Goal: Entertainment & Leisure: Consume media (video, audio)

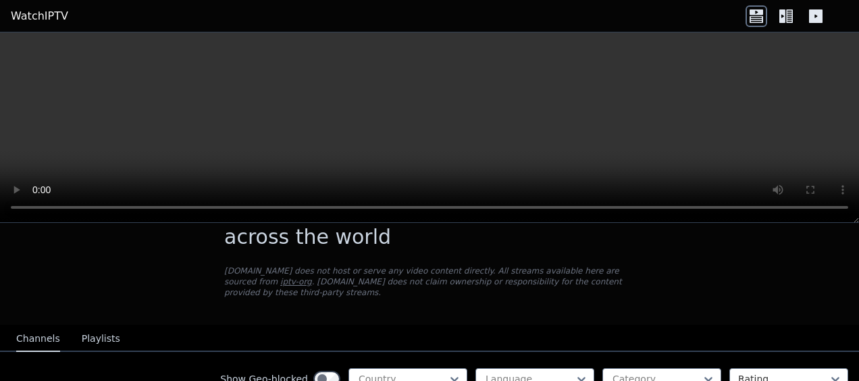
scroll to position [68, 0]
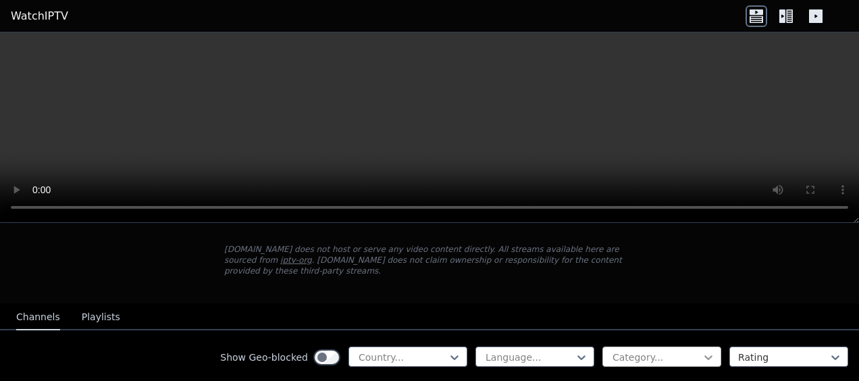
click at [704, 355] on icon at bounding box center [708, 357] width 8 height 5
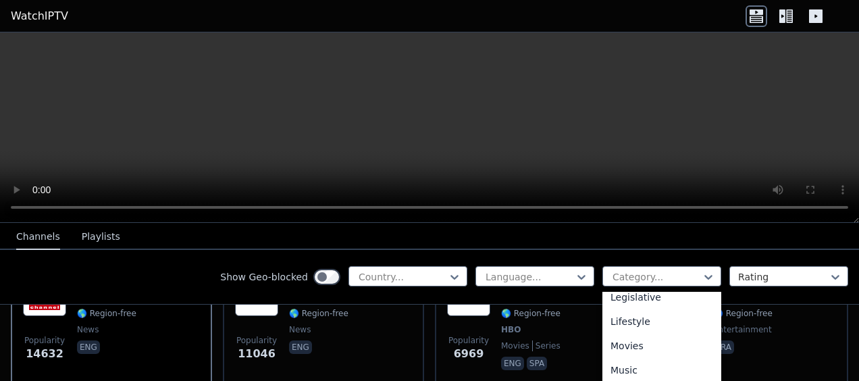
scroll to position [338, 0]
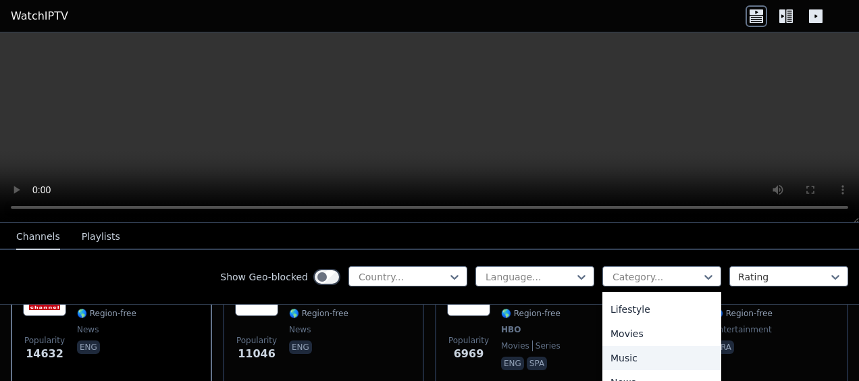
click at [606, 363] on div "Music" at bounding box center [661, 358] width 119 height 24
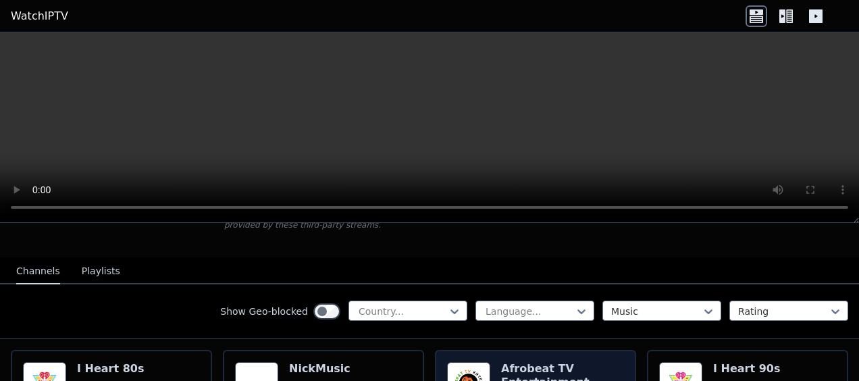
scroll to position [135, 0]
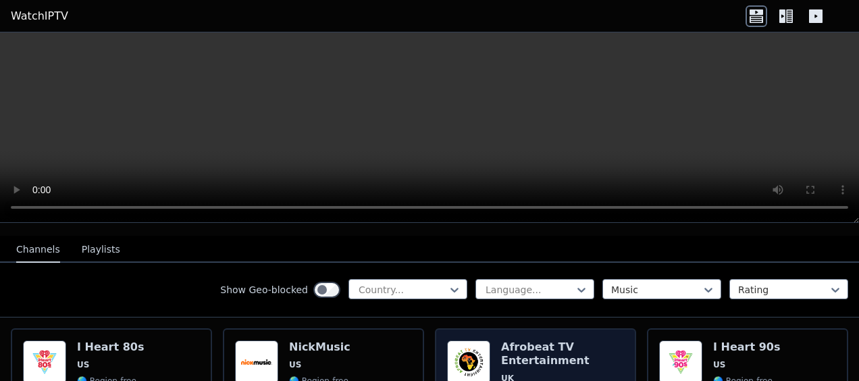
click at [508, 344] on h6 "Afrobeat TV Entertainment" at bounding box center [562, 353] width 123 height 27
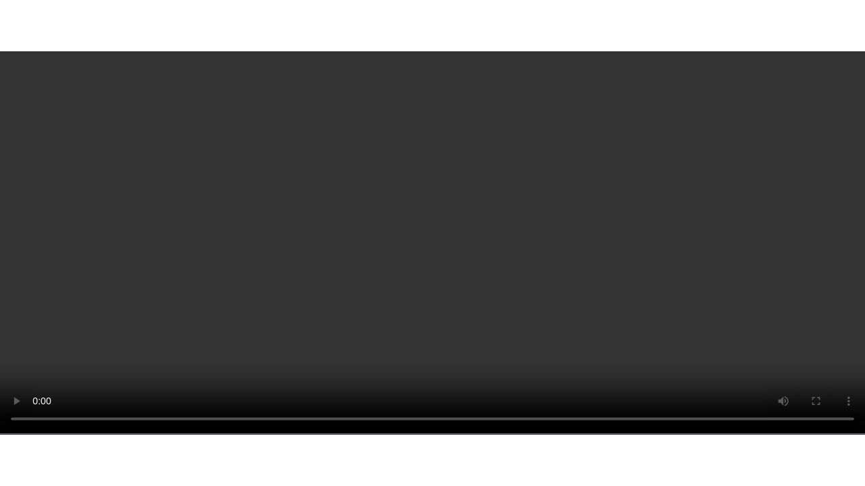
scroll to position [473, 0]
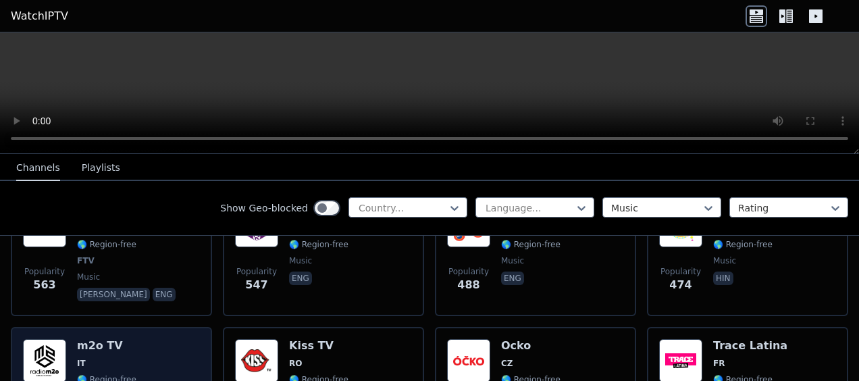
click at [86, 346] on div "m2o TV IT 🌎 Region-free music ita" at bounding box center [106, 387] width 59 height 97
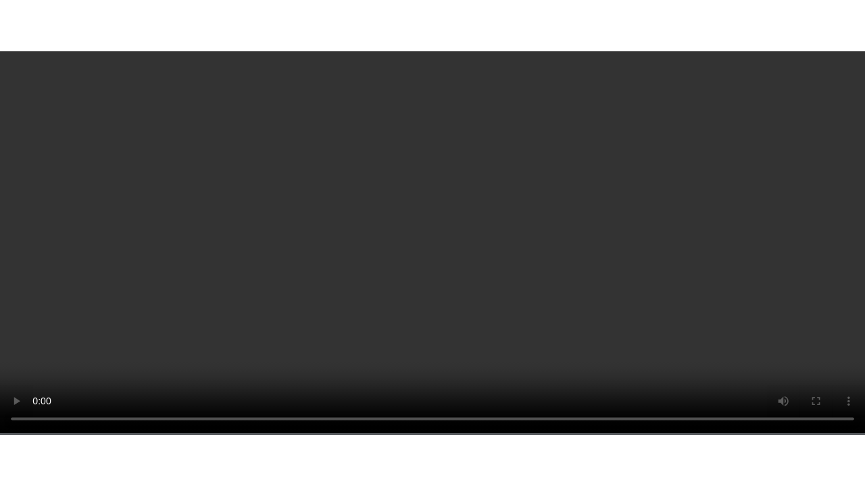
scroll to position [540, 0]
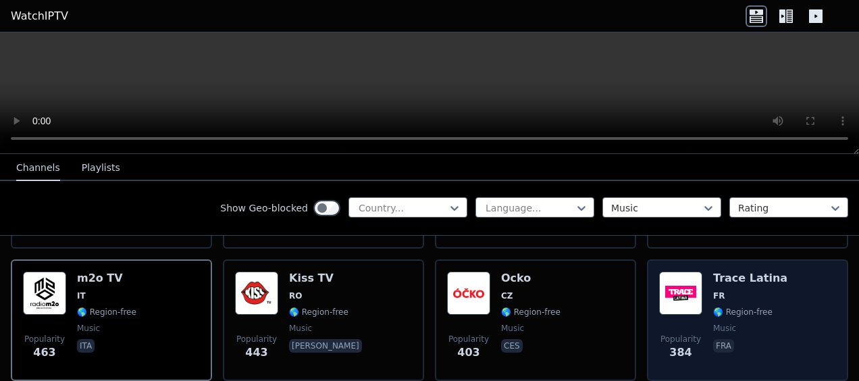
click at [740, 273] on h6 "Trace Latina" at bounding box center [750, 279] width 74 height 14
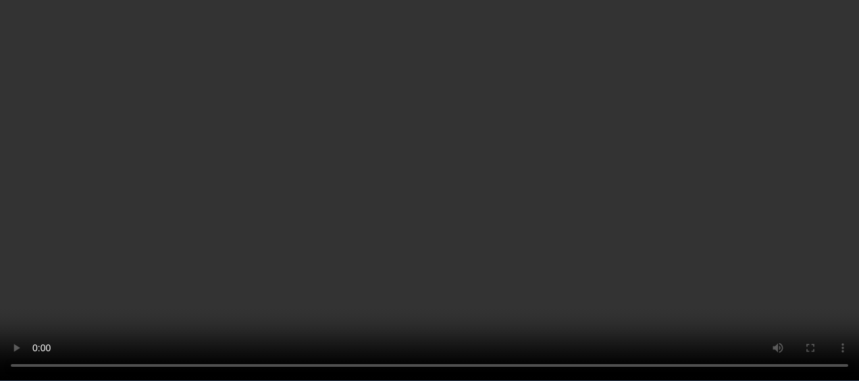
scroll to position [675, 0]
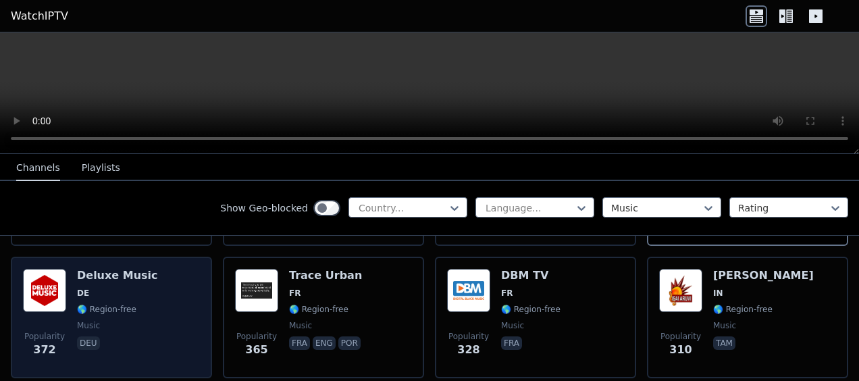
click at [124, 274] on div "Deluxe Music DE 🌎 Region-free music deu" at bounding box center [117, 317] width 81 height 97
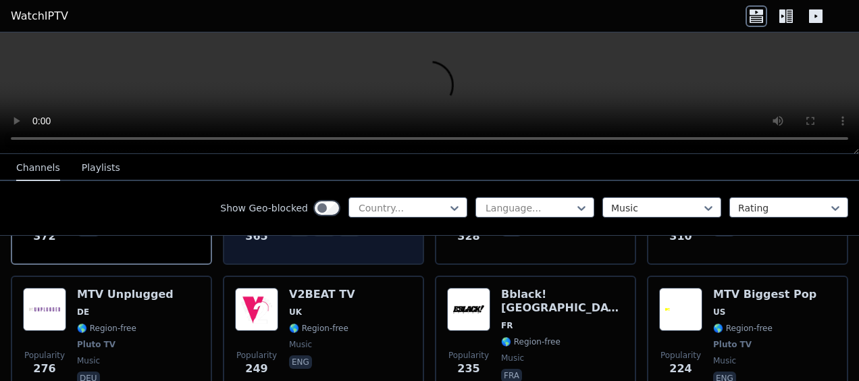
scroll to position [811, 0]
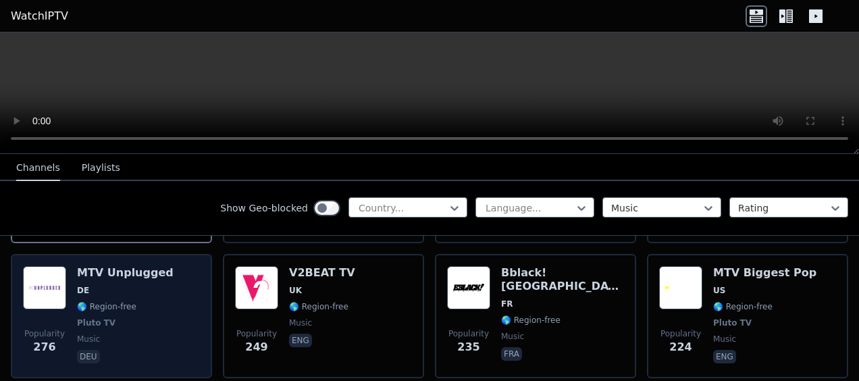
click at [146, 266] on h6 "MTV Unplugged" at bounding box center [125, 273] width 97 height 14
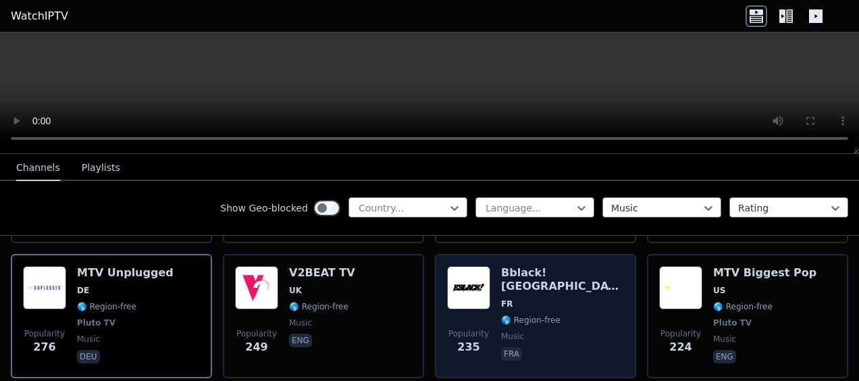
click at [539, 299] on span "FR" at bounding box center [562, 304] width 123 height 11
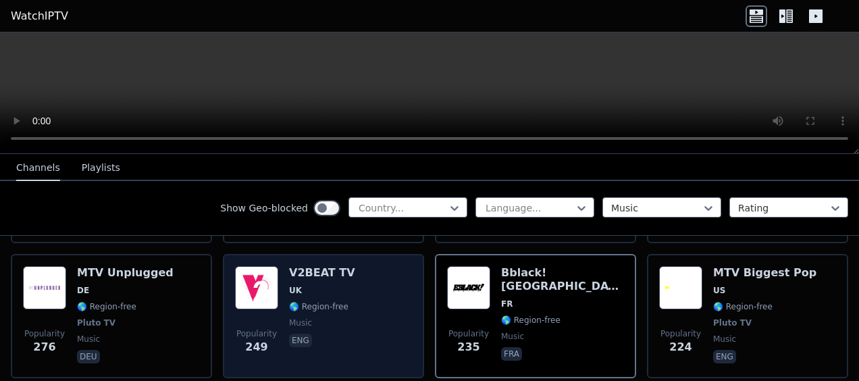
click at [326, 285] on span "UK" at bounding box center [322, 290] width 66 height 11
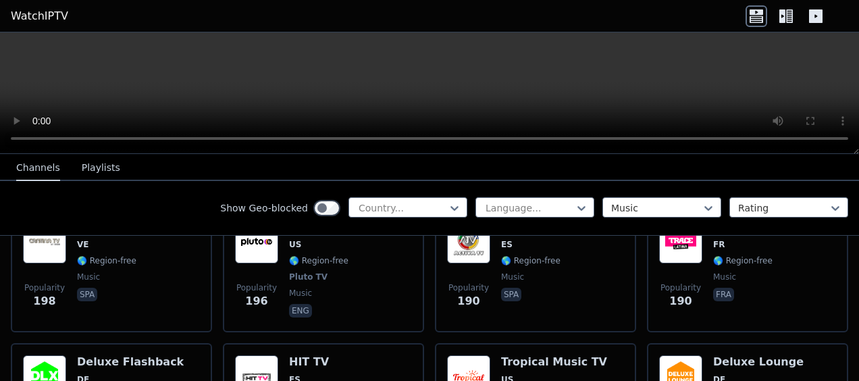
scroll to position [1148, 0]
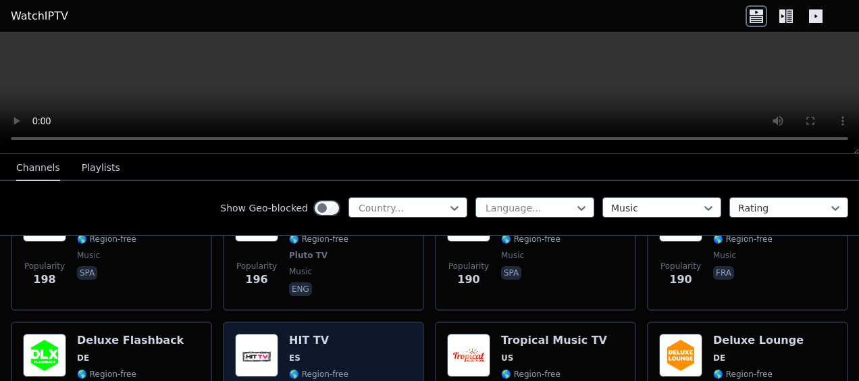
click at [327, 353] on span "ES" at bounding box center [318, 358] width 59 height 11
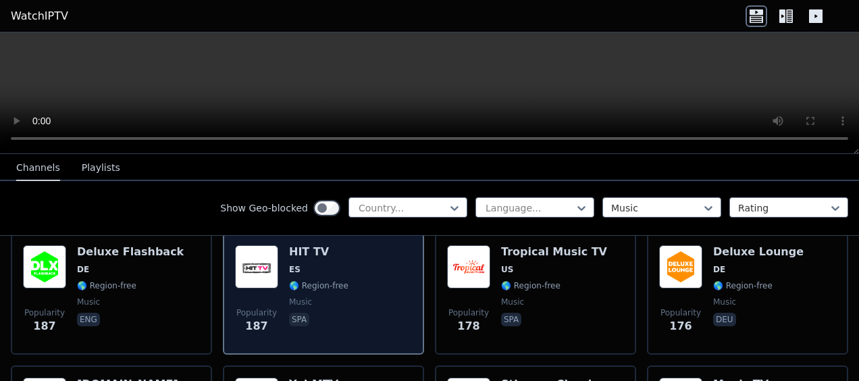
scroll to position [1216, 0]
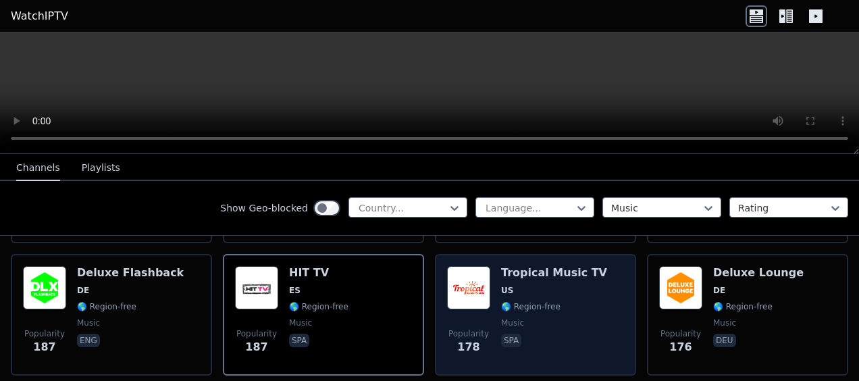
click at [536, 285] on span "US" at bounding box center [554, 290] width 106 height 11
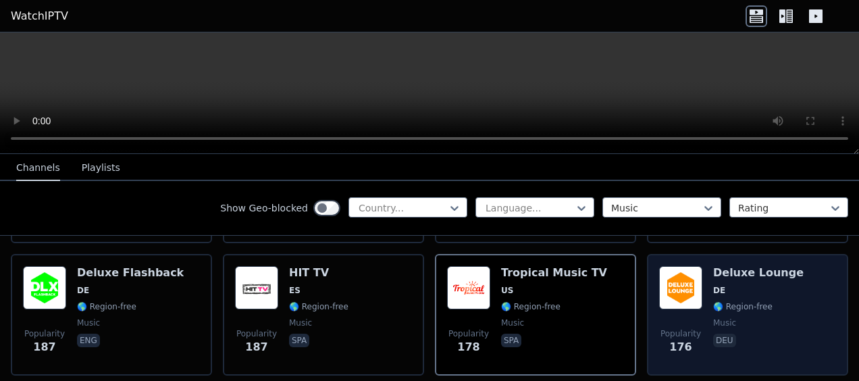
click at [763, 285] on span "DE" at bounding box center [758, 290] width 91 height 11
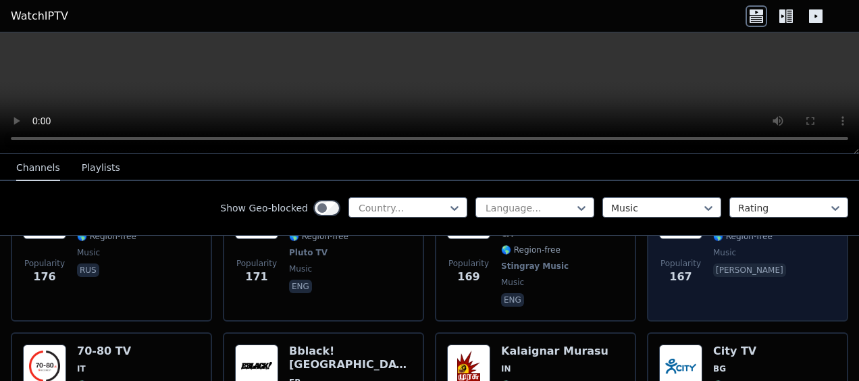
scroll to position [1486, 0]
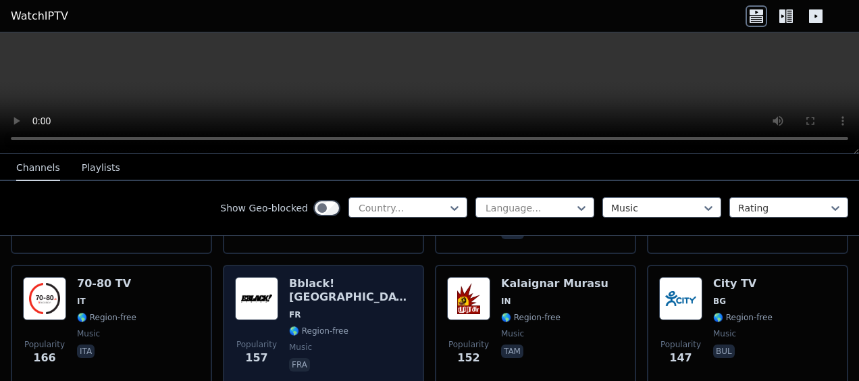
click at [340, 284] on div "Bblack! [GEOGRAPHIC_DATA] FR 🌎 Region-free music fra" at bounding box center [350, 325] width 123 height 97
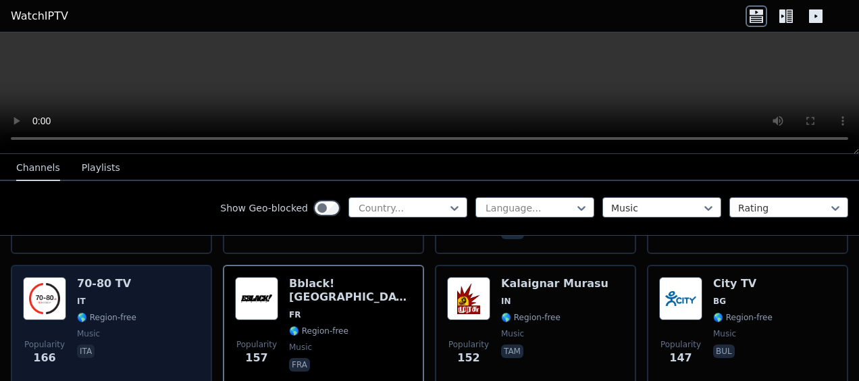
click at [121, 312] on span "🌎 Region-free" at bounding box center [106, 317] width 59 height 11
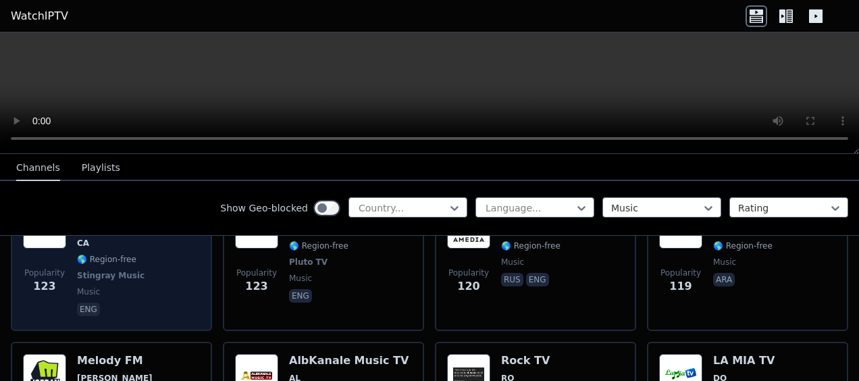
scroll to position [2094, 0]
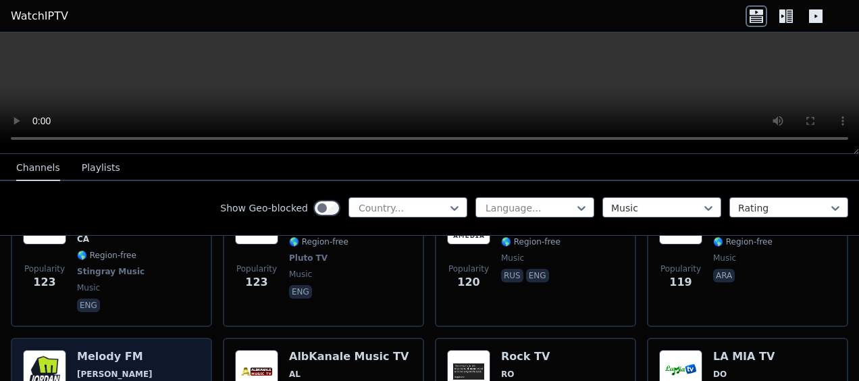
click at [114, 369] on span "[PERSON_NAME]" at bounding box center [115, 374] width 76 height 11
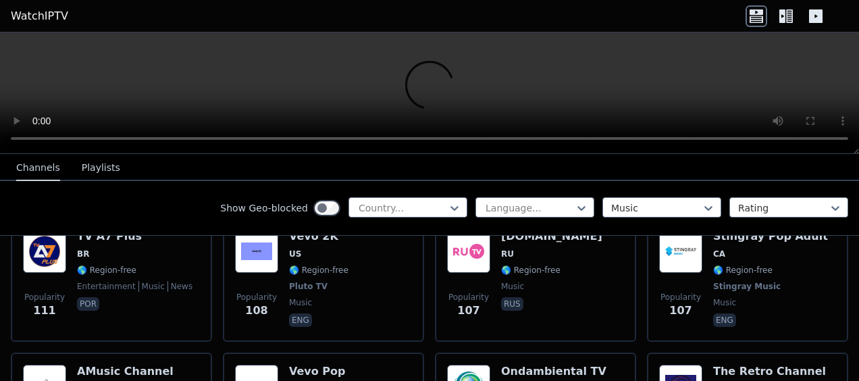
scroll to position [2364, 0]
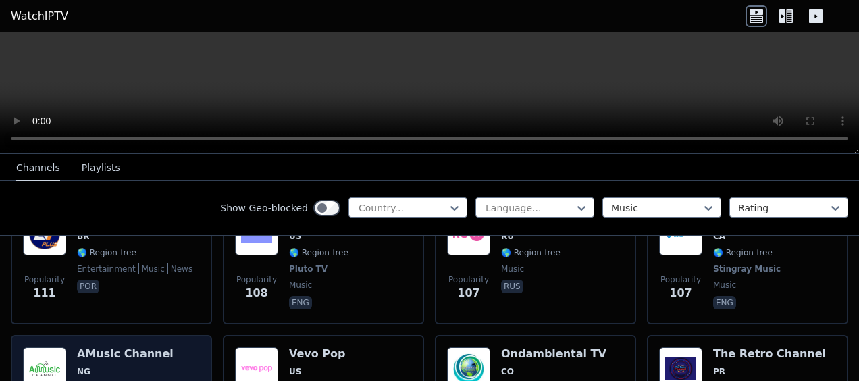
click at [128, 347] on h6 "AMusic Channel" at bounding box center [125, 354] width 97 height 14
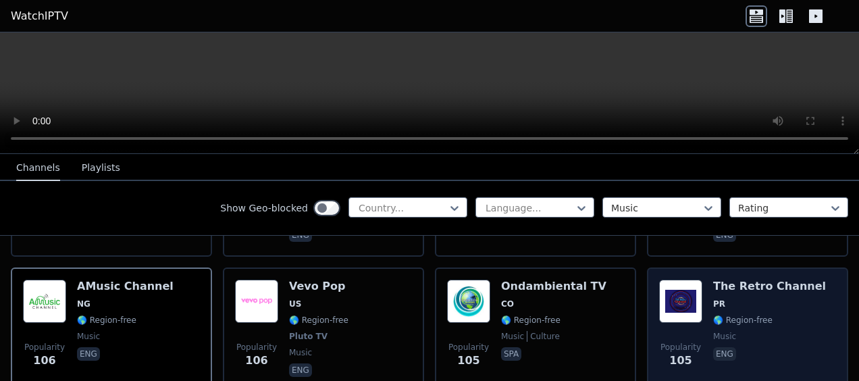
scroll to position [2499, 0]
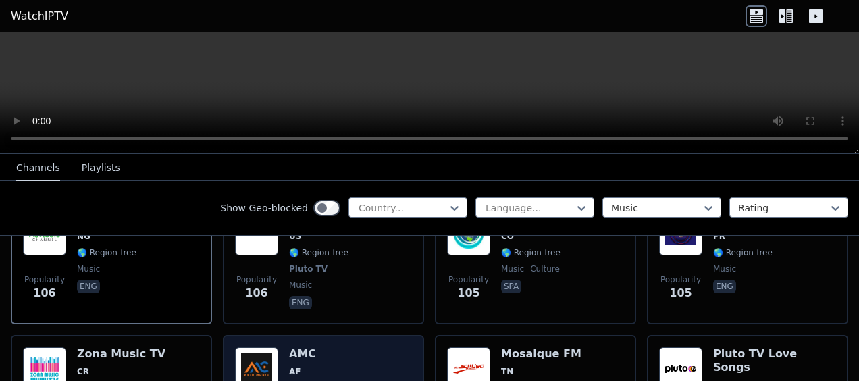
click at [309, 366] on span "AF" at bounding box center [318, 371] width 59 height 11
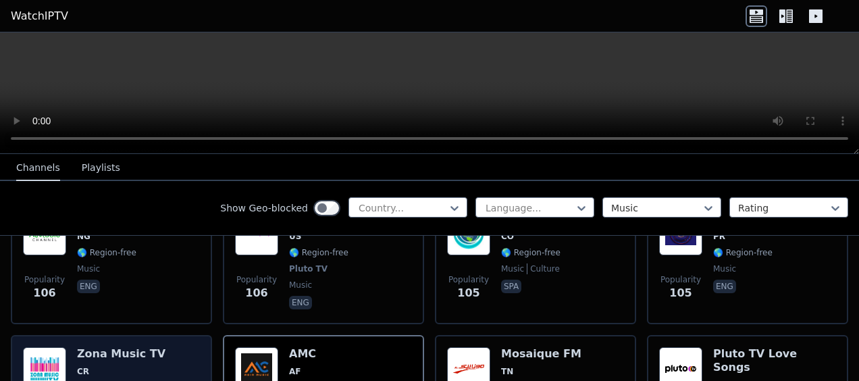
click at [116, 366] on span "CR" at bounding box center [121, 371] width 88 height 11
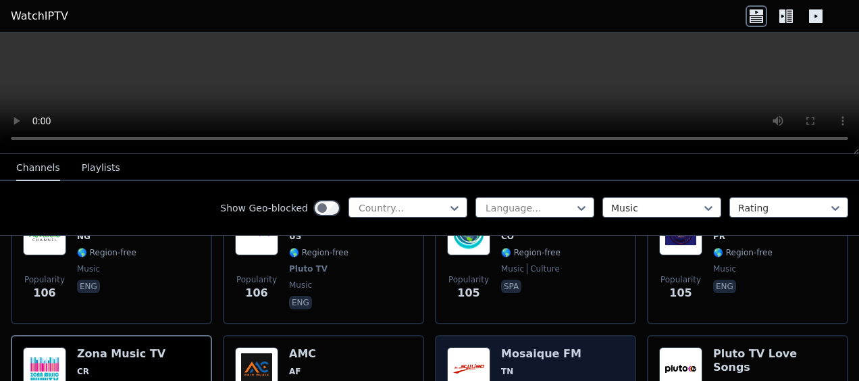
click at [554, 366] on span "TN" at bounding box center [541, 371] width 80 height 11
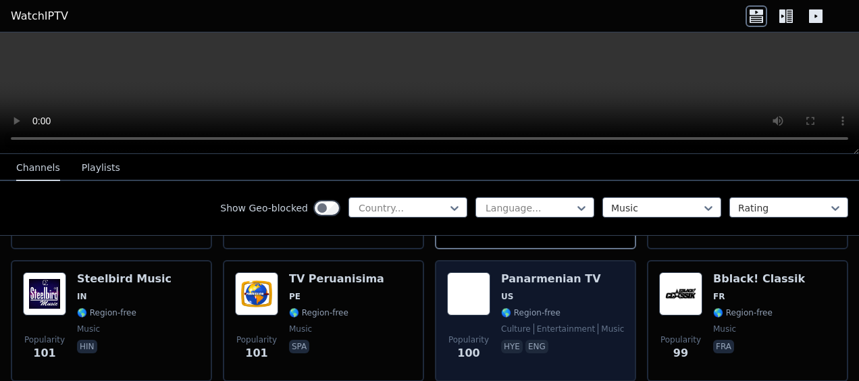
scroll to position [2702, 0]
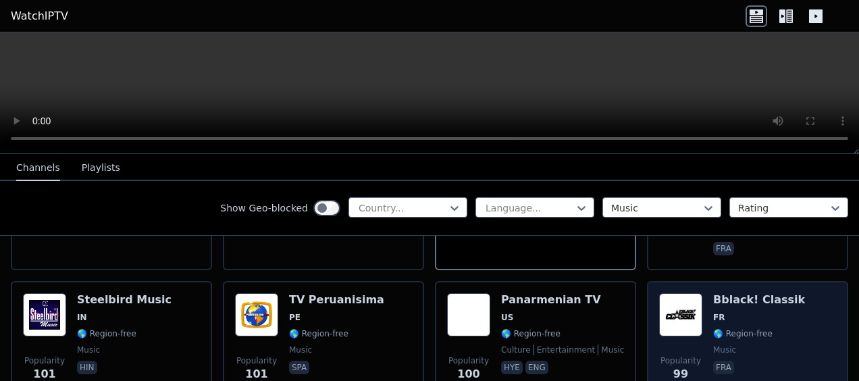
click at [750, 312] on span "FR" at bounding box center [759, 317] width 92 height 11
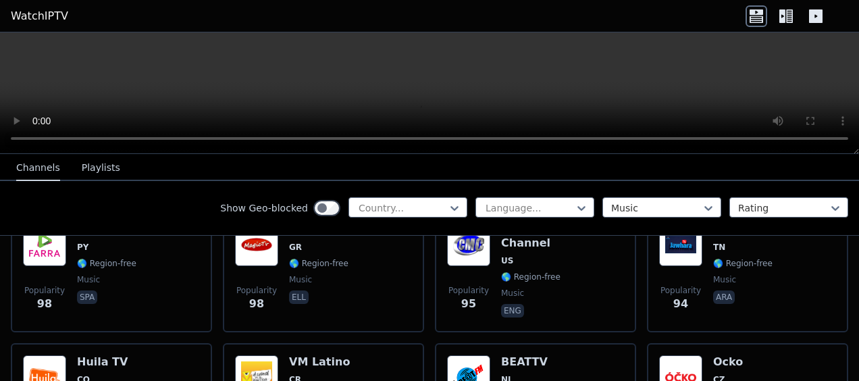
scroll to position [2972, 0]
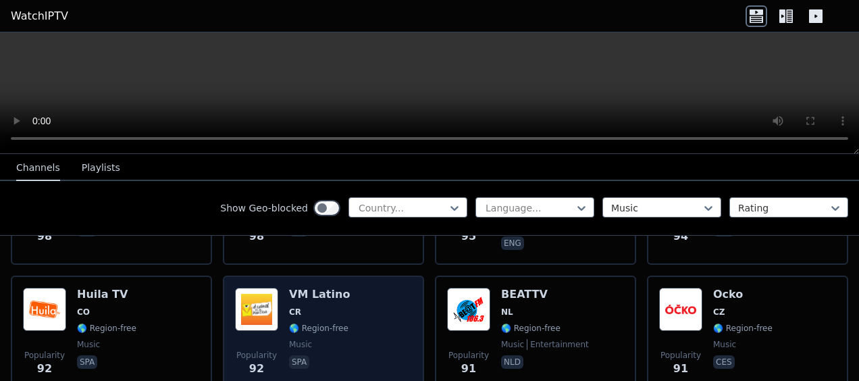
click at [320, 288] on div "VM Latino CR 🌎 Region-free music spa" at bounding box center [319, 336] width 61 height 97
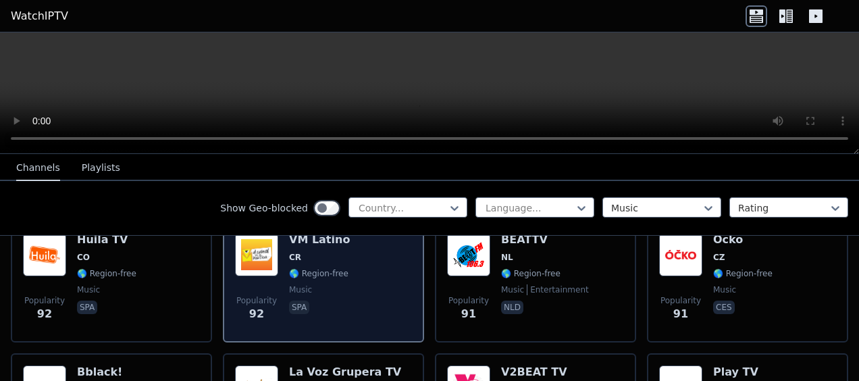
scroll to position [3039, 0]
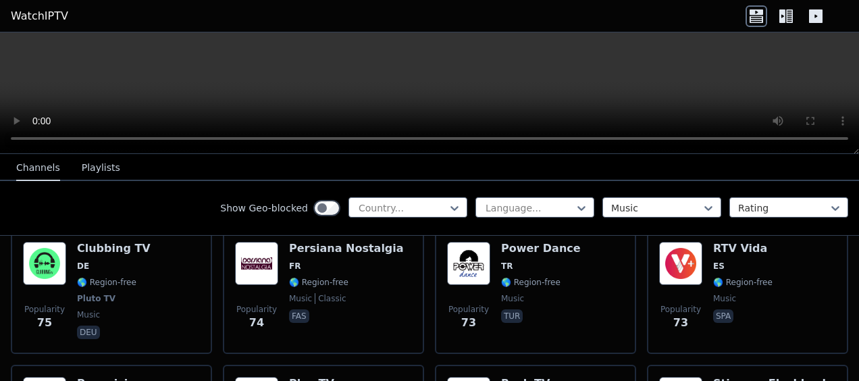
scroll to position [3985, 0]
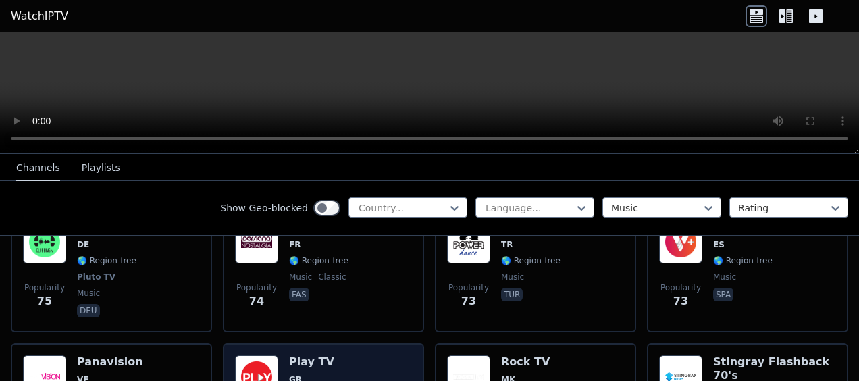
click at [317, 374] on span "GR" at bounding box center [318, 379] width 59 height 11
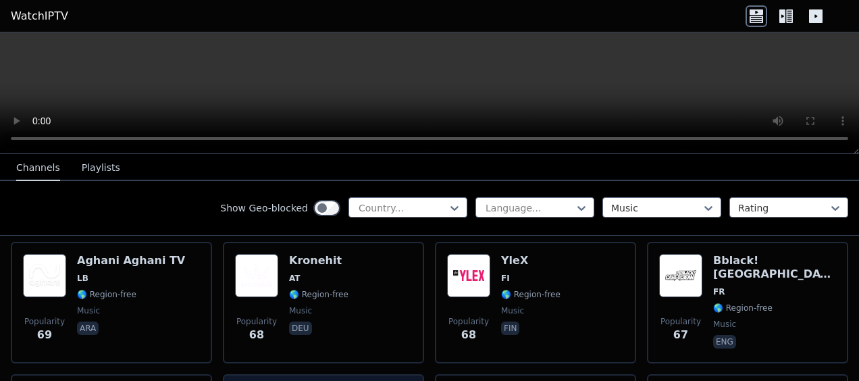
scroll to position [4458, 0]
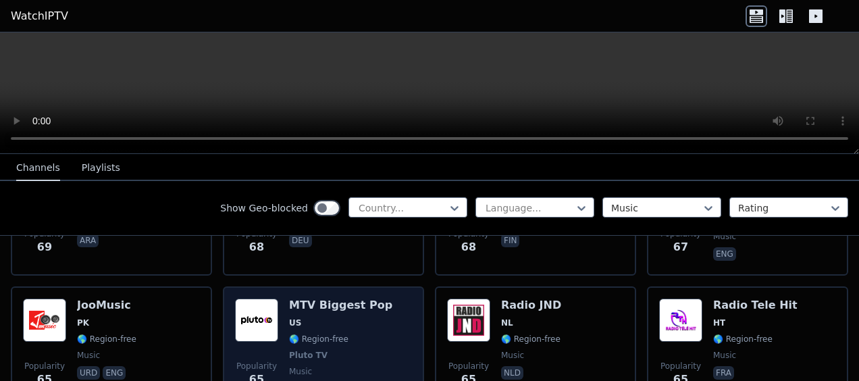
click at [326, 299] on div "MTV Biggest Pop US 🌎 Region-free Pluto TV music eng" at bounding box center [340, 349] width 103 height 100
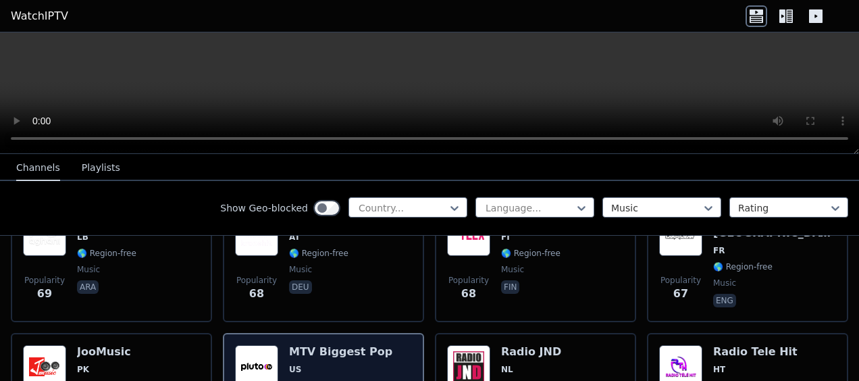
scroll to position [4390, 0]
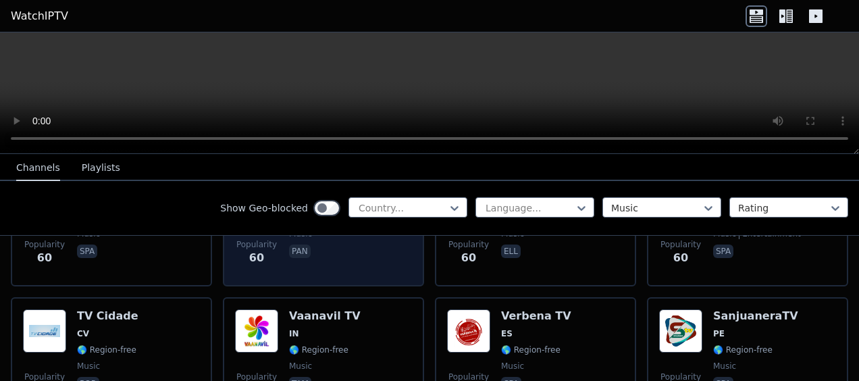
scroll to position [5066, 0]
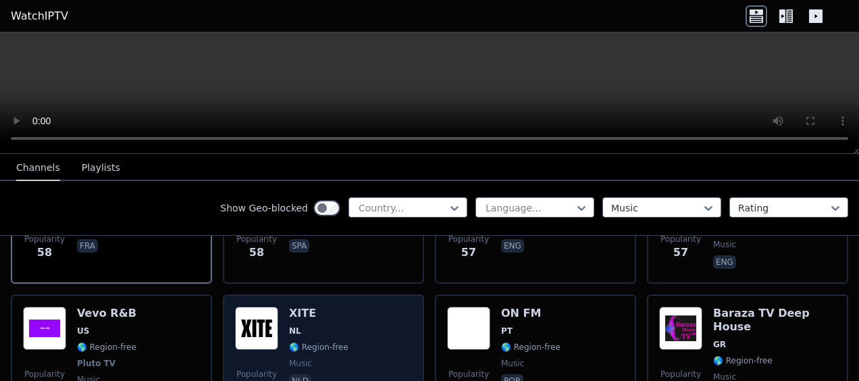
scroll to position [5201, 0]
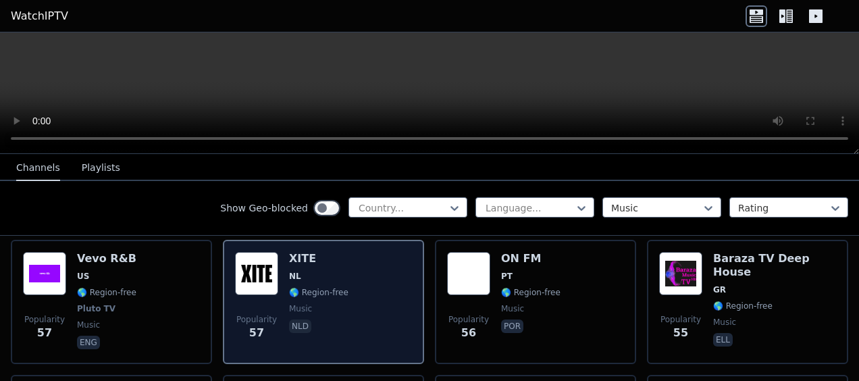
scroll to position [5336, 0]
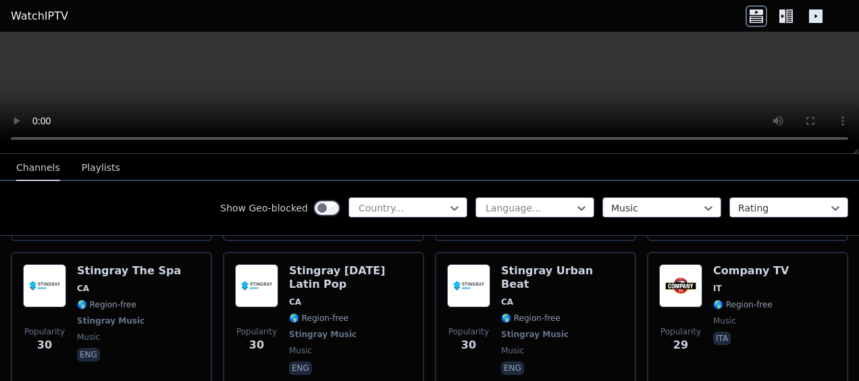
scroll to position [8504, 0]
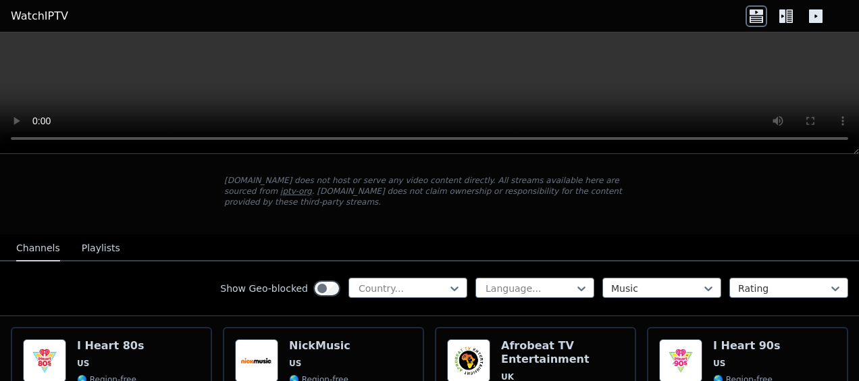
scroll to position [135, 0]
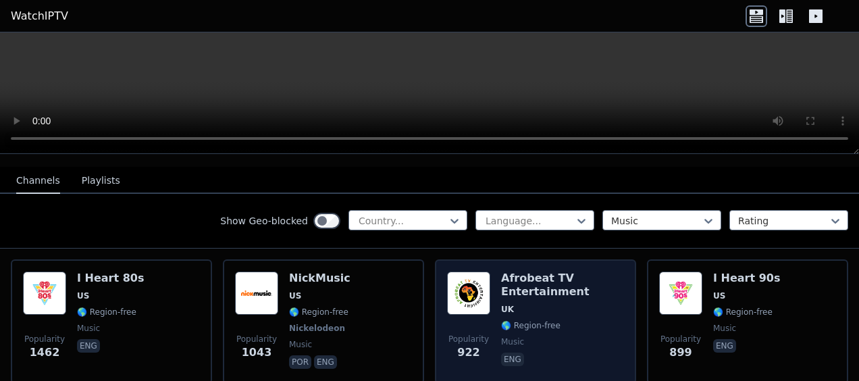
click at [559, 278] on h6 "Afrobeat TV Entertainment" at bounding box center [562, 285] width 123 height 27
